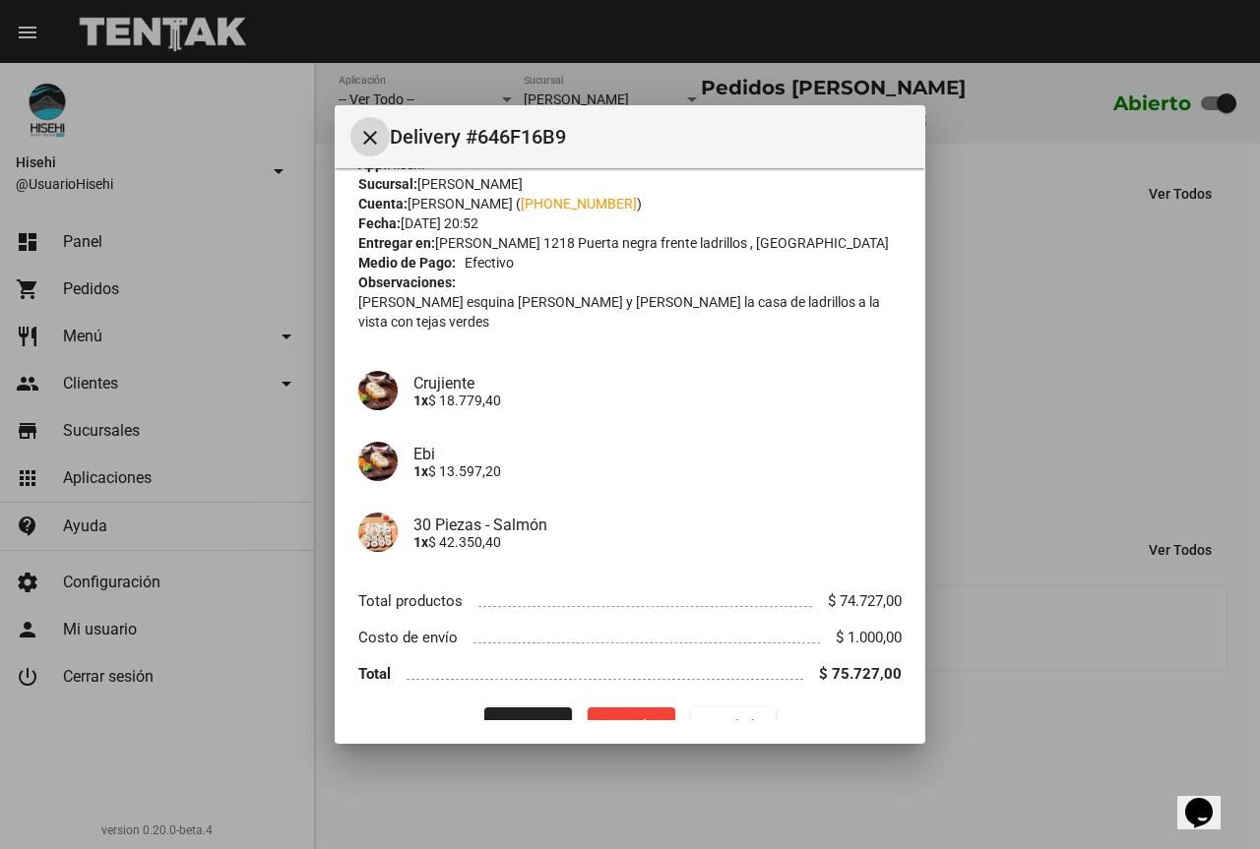
scroll to position [56, 0]
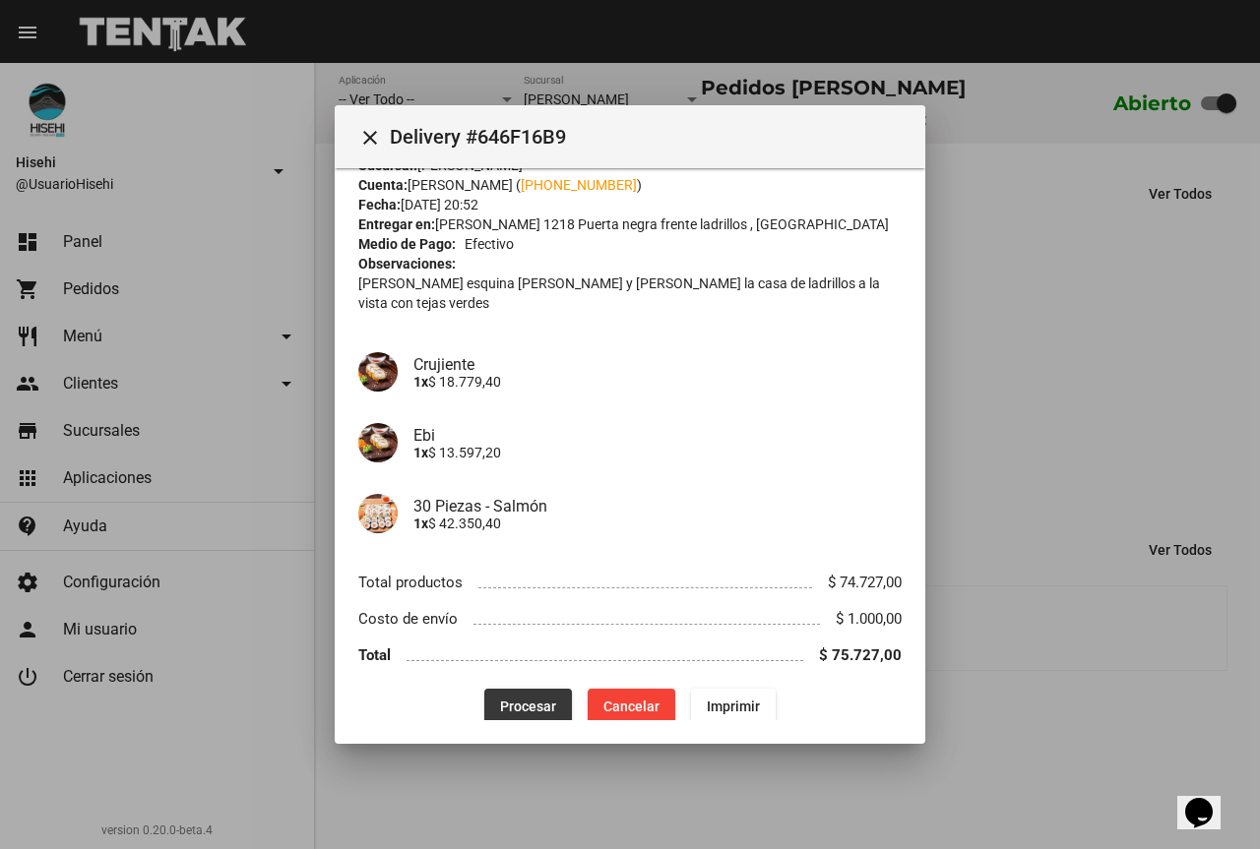
click at [510, 699] on span "Procesar" at bounding box center [528, 707] width 56 height 16
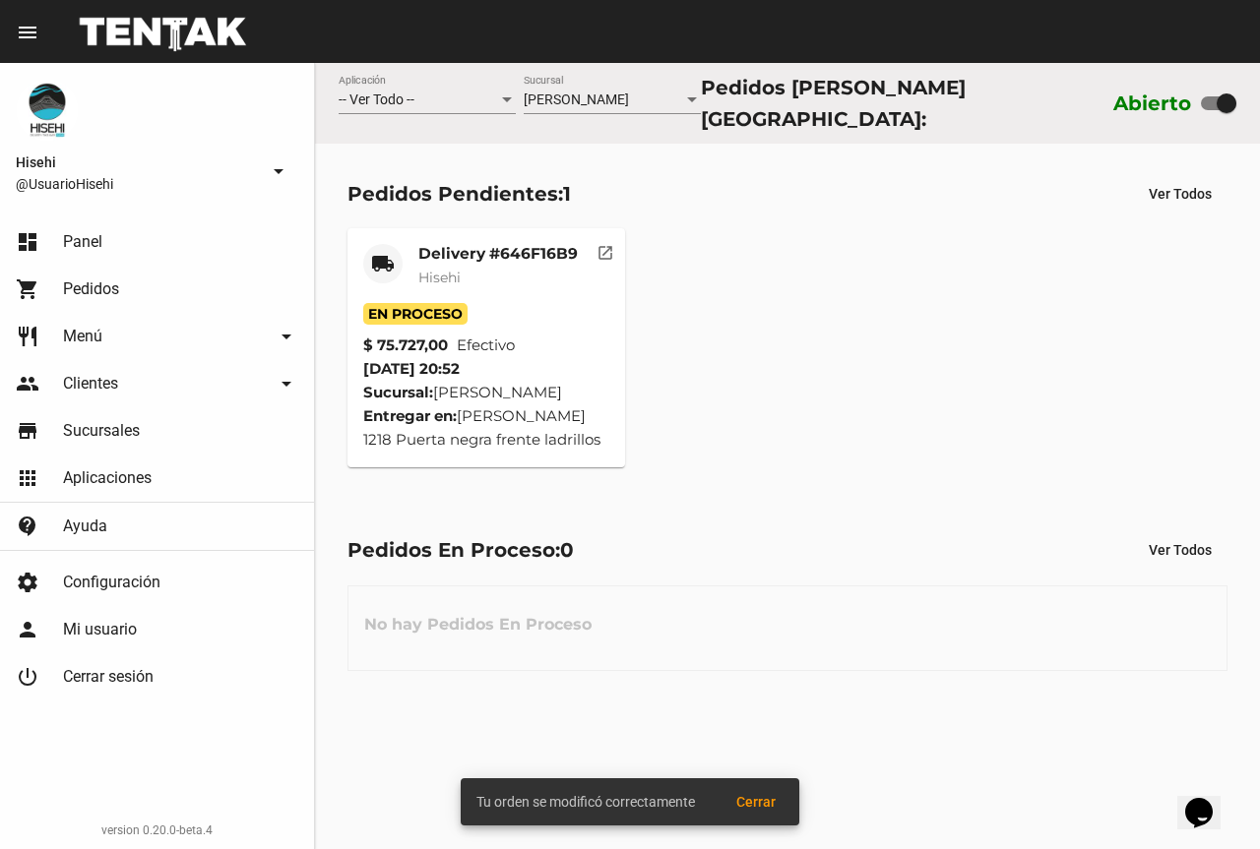
click at [460, 269] on span "Hisehi" at bounding box center [439, 278] width 42 height 18
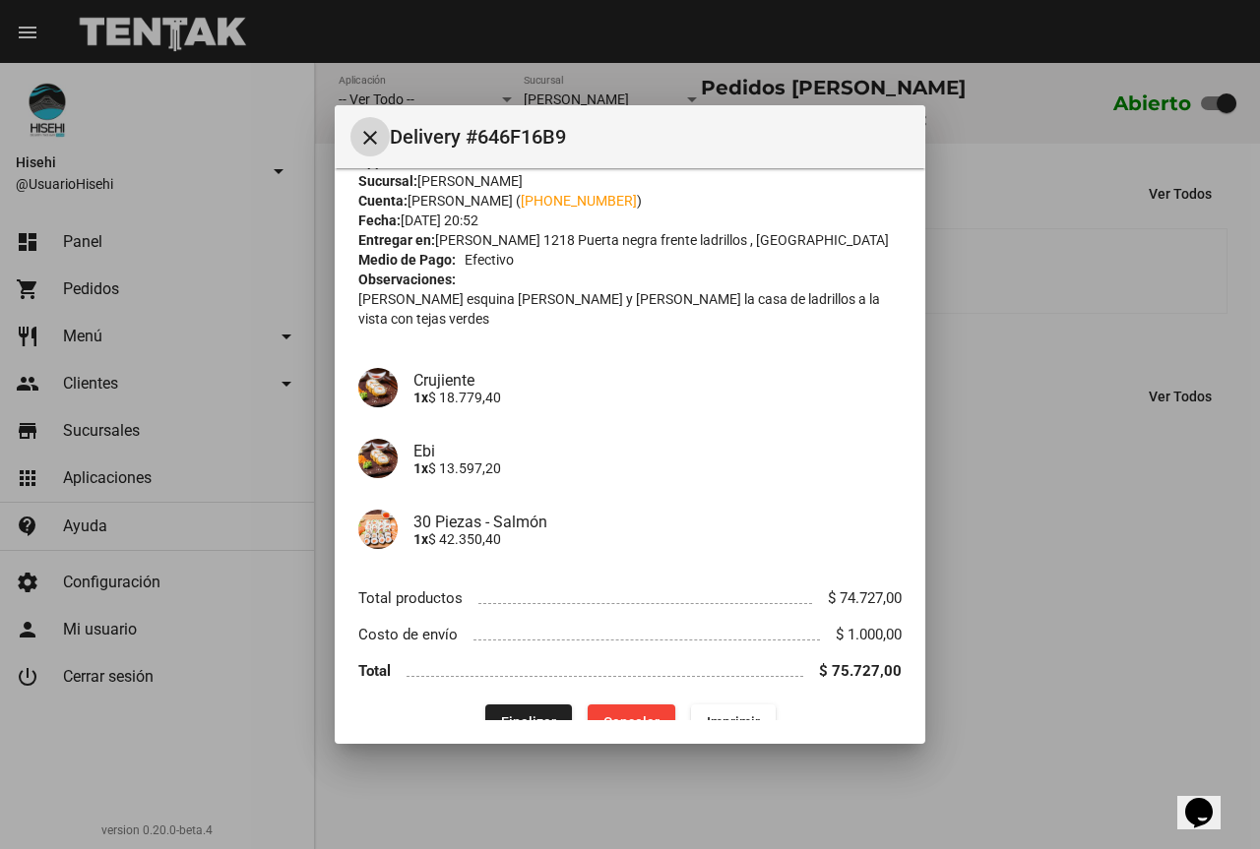
scroll to position [56, 0]
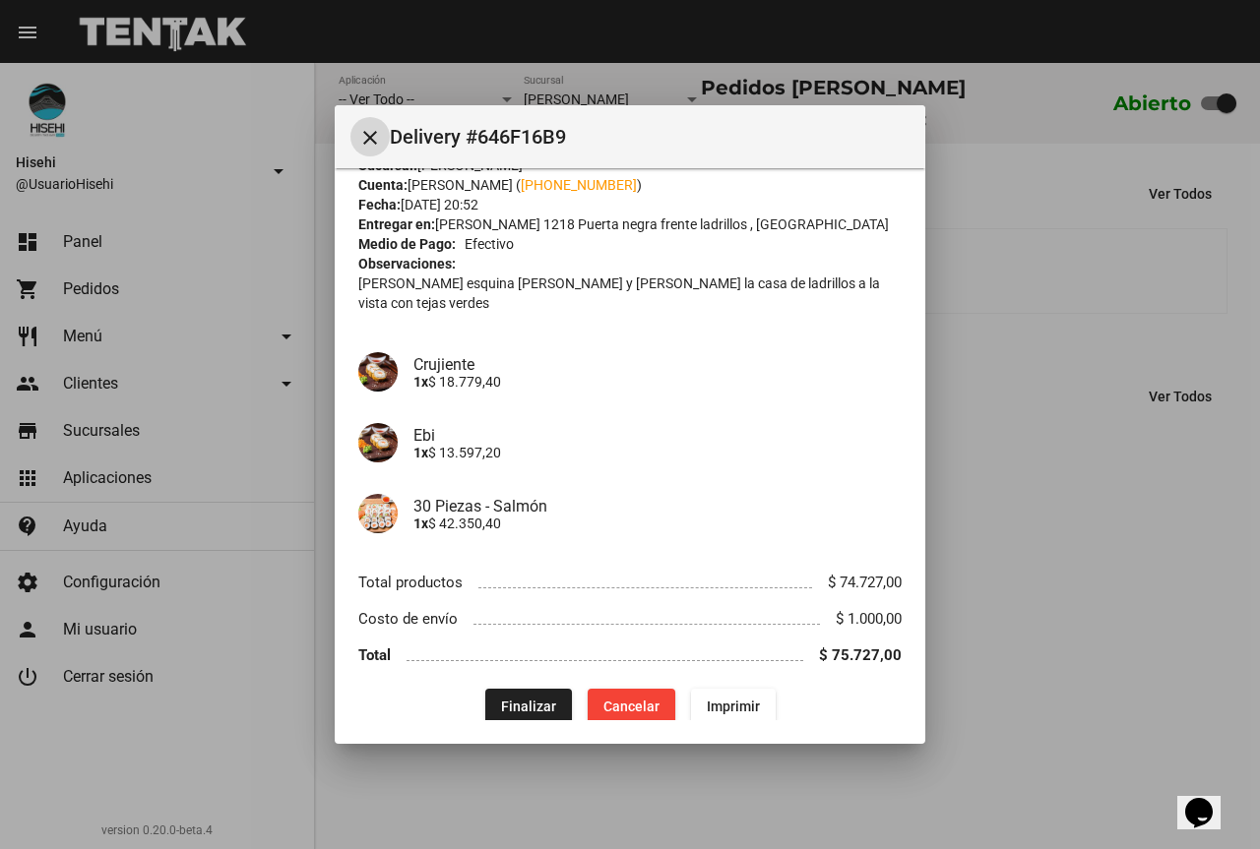
click at [371, 149] on button "close" at bounding box center [369, 136] width 39 height 39
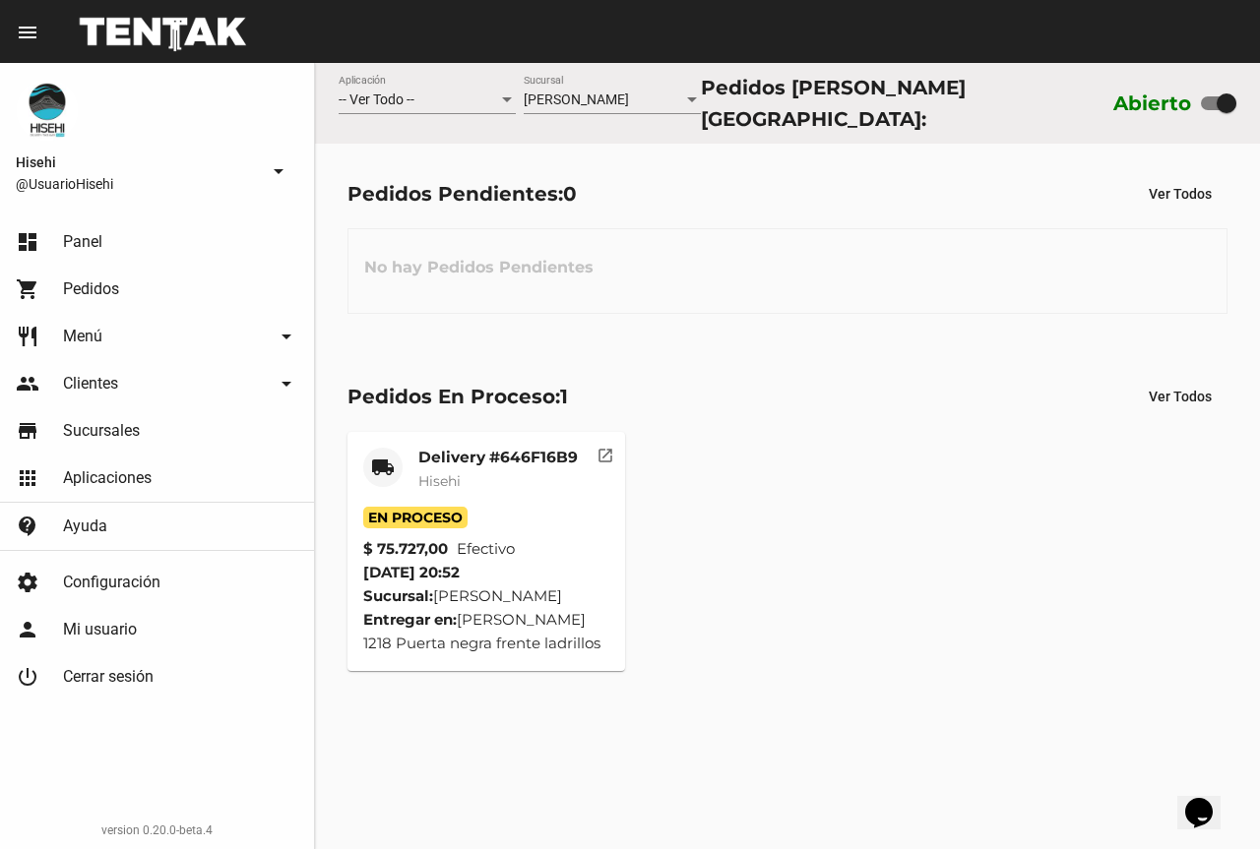
click at [462, 477] on mat-card-subtitle "Hisehi" at bounding box center [497, 481] width 159 height 20
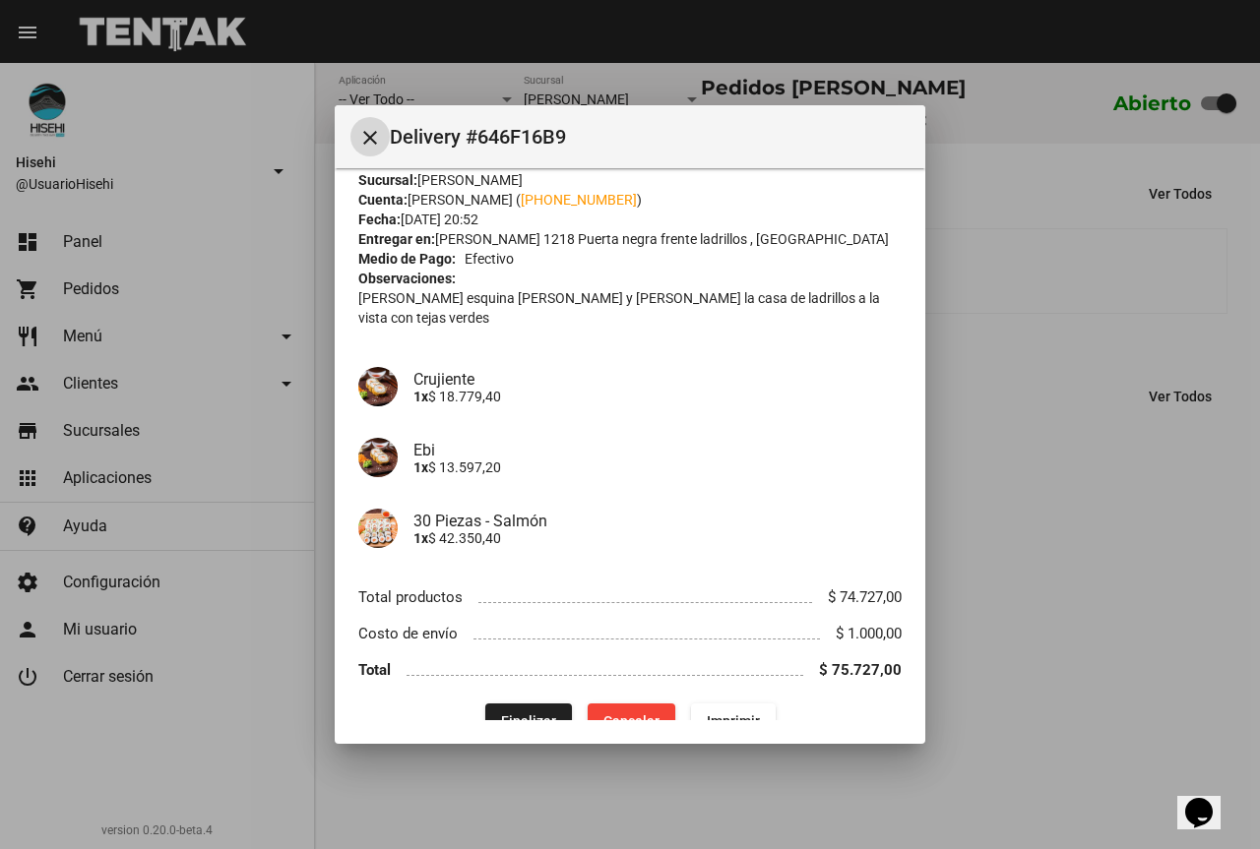
scroll to position [56, 0]
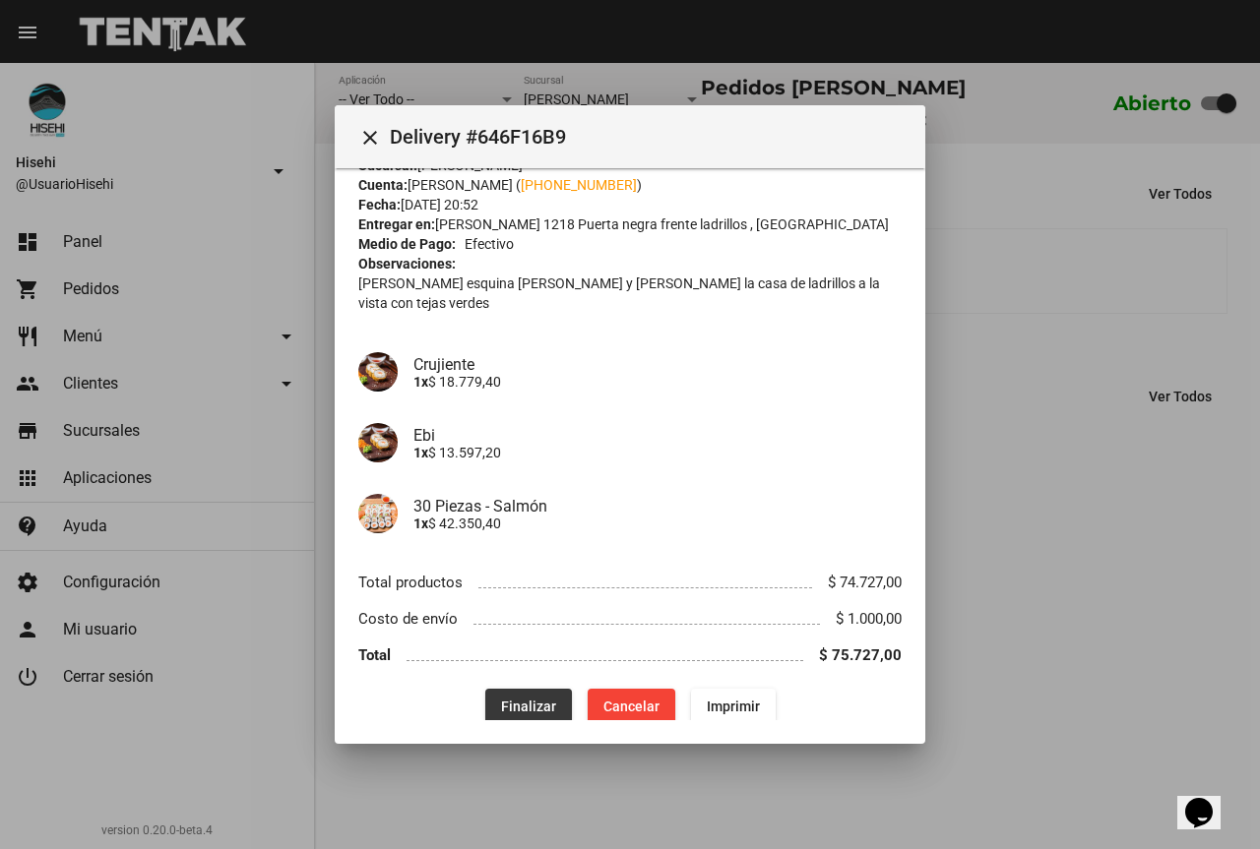
click at [531, 689] on button "Finalizar" at bounding box center [528, 706] width 87 height 35
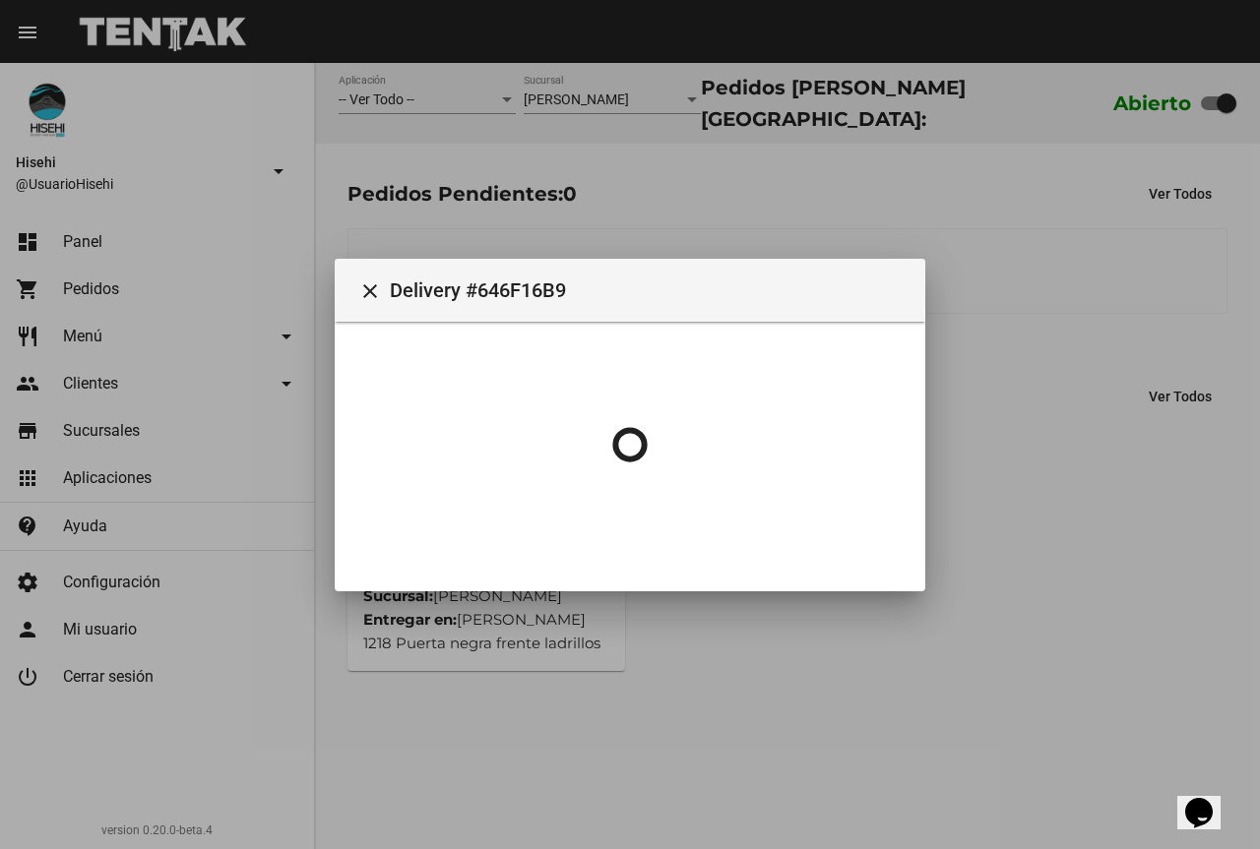
click at [1138, 206] on div "Pedidos Pendientes: 0 Ver Todos No hay Pedidos Pendientes" at bounding box center [787, 245] width 945 height 203
